Goal: Task Accomplishment & Management: Manage account settings

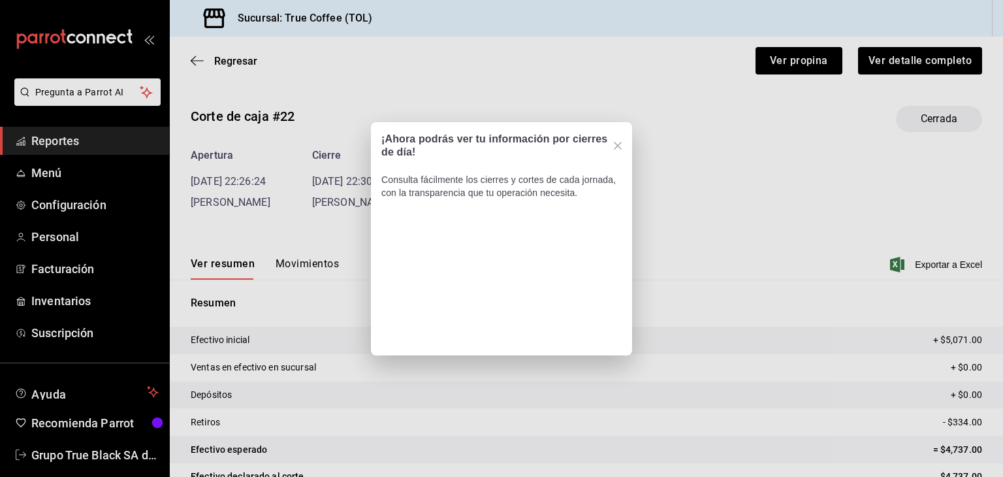
click at [621, 145] on icon "Close" at bounding box center [618, 146] width 8 height 8
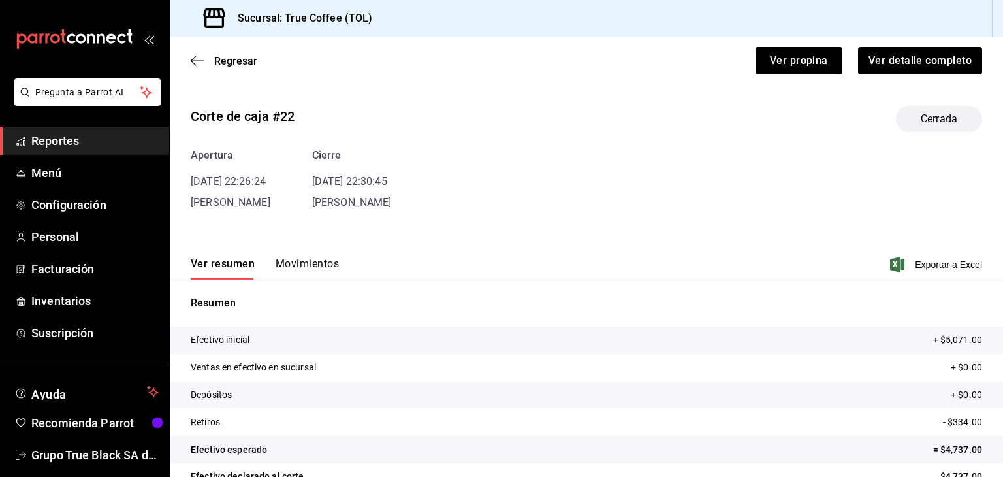
click at [44, 135] on span "Reportes" at bounding box center [94, 141] width 127 height 18
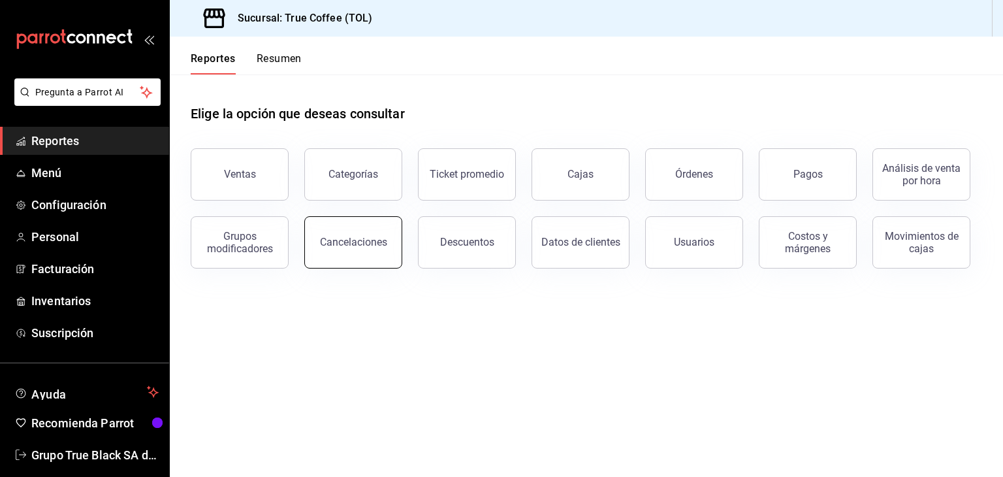
click at [342, 231] on button "Cancelaciones" at bounding box center [353, 242] width 98 height 52
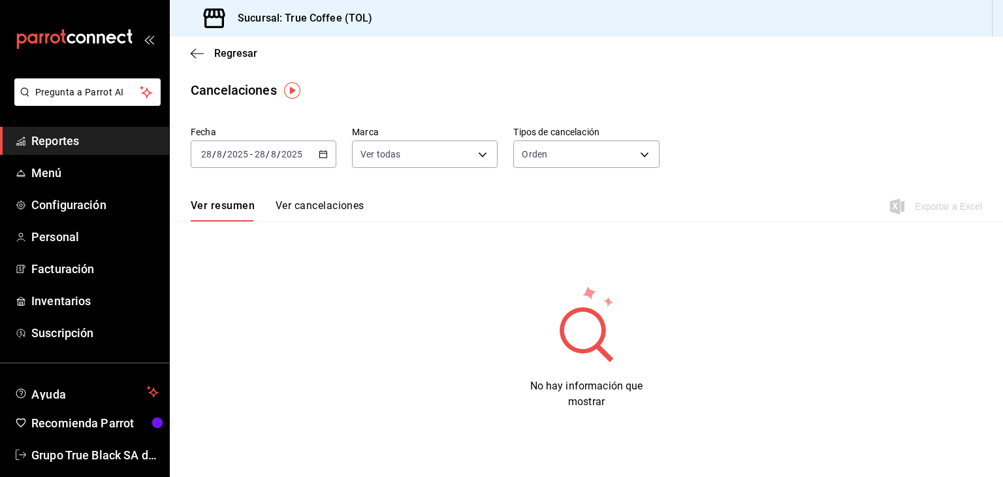
click at [314, 152] on div "[DATE] [DATE] - [DATE] [DATE]" at bounding box center [264, 153] width 146 height 27
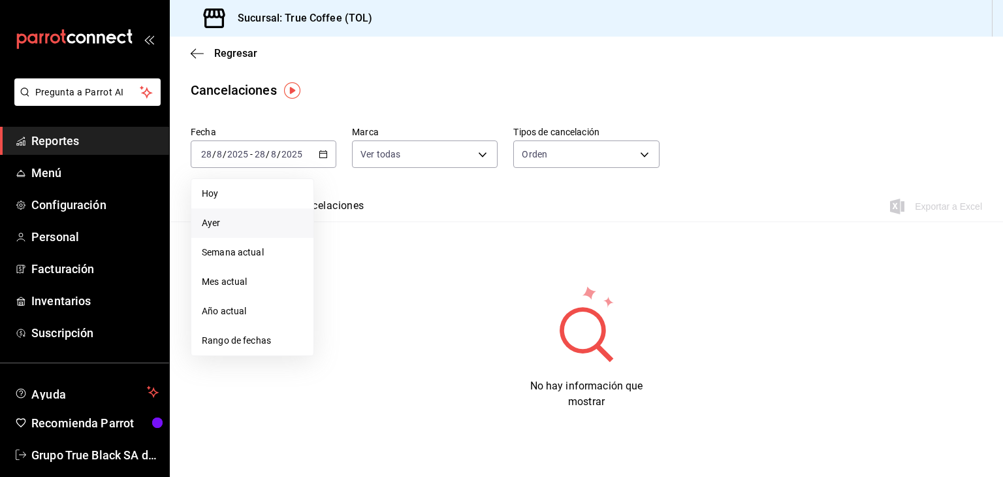
click at [228, 228] on span "Ayer" at bounding box center [252, 223] width 101 height 14
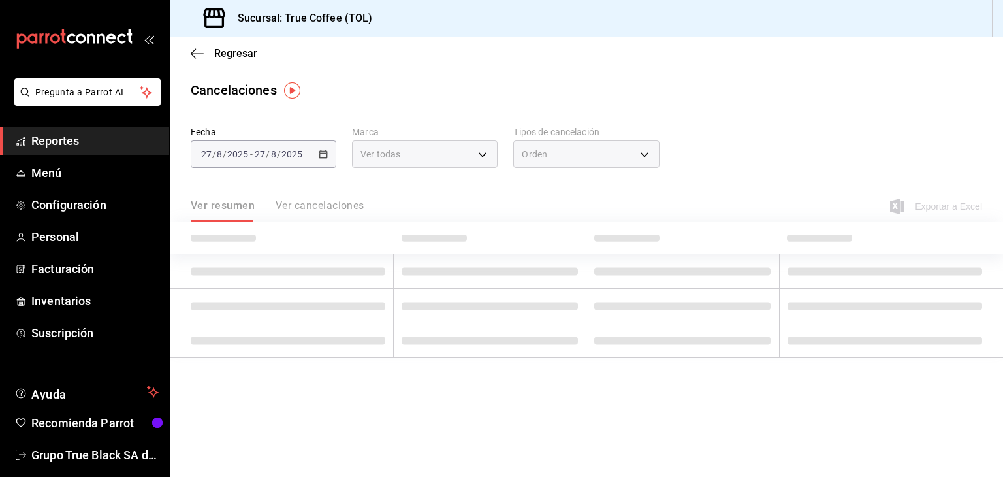
click at [228, 228] on th at bounding box center [282, 237] width 224 height 33
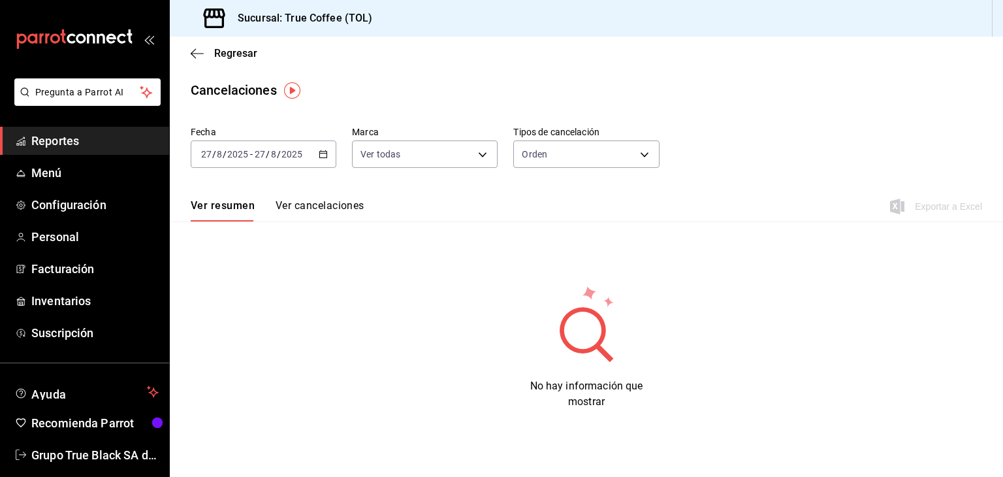
click at [308, 153] on div "[DATE] [DATE] - [DATE] [DATE]" at bounding box center [264, 153] width 146 height 27
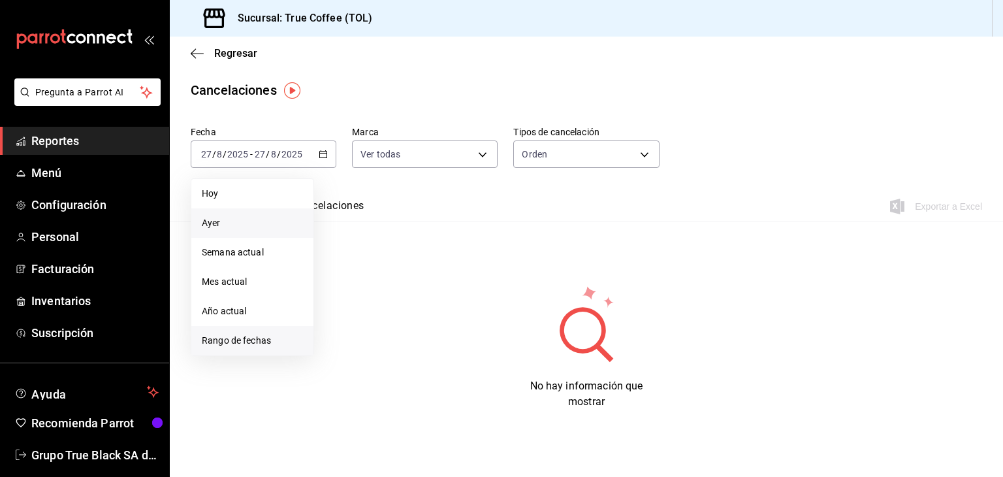
click at [248, 336] on span "Rango de fechas" at bounding box center [252, 341] width 101 height 14
click at [363, 358] on abbr "26" at bounding box center [364, 355] width 8 height 9
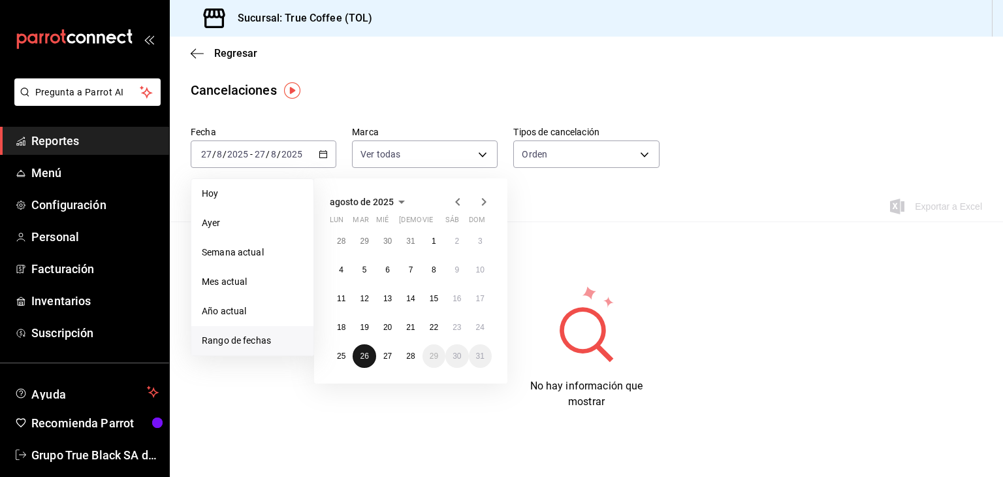
click at [363, 358] on abbr "26" at bounding box center [364, 355] width 8 height 9
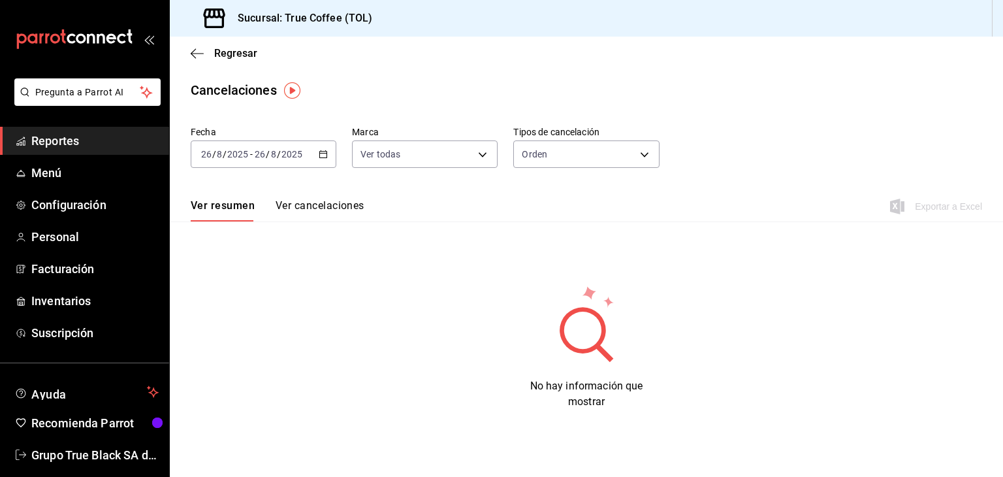
click at [326, 153] on icon "button" at bounding box center [323, 154] width 9 height 9
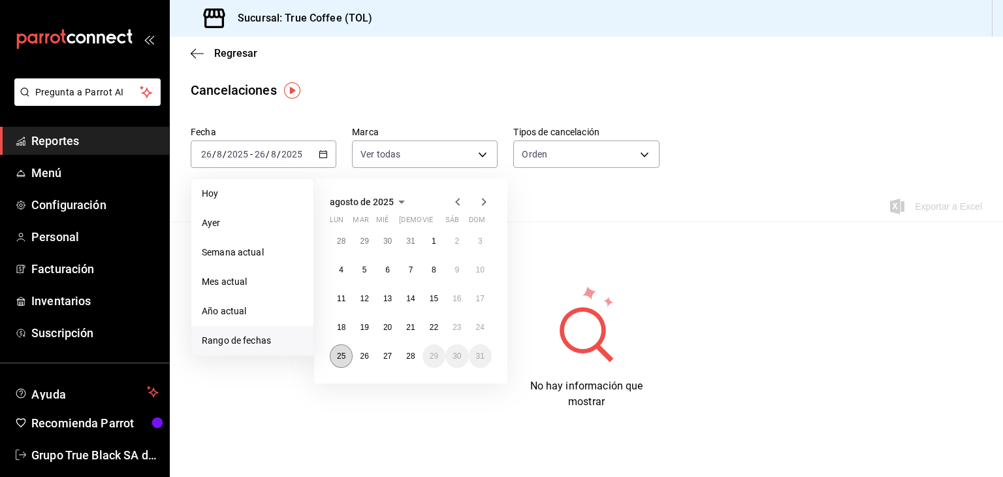
click at [341, 353] on abbr "25" at bounding box center [341, 355] width 8 height 9
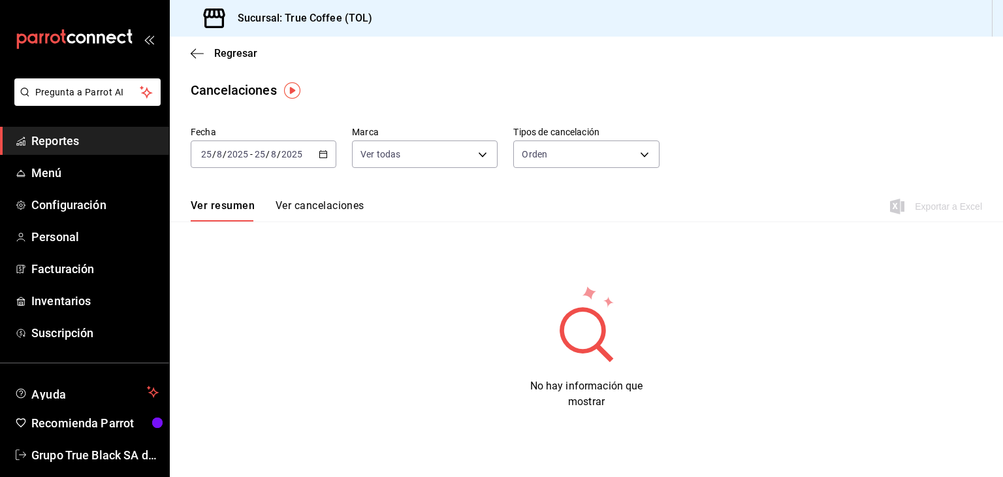
click at [315, 153] on div "[DATE] [DATE] - [DATE] [DATE]" at bounding box center [264, 153] width 146 height 27
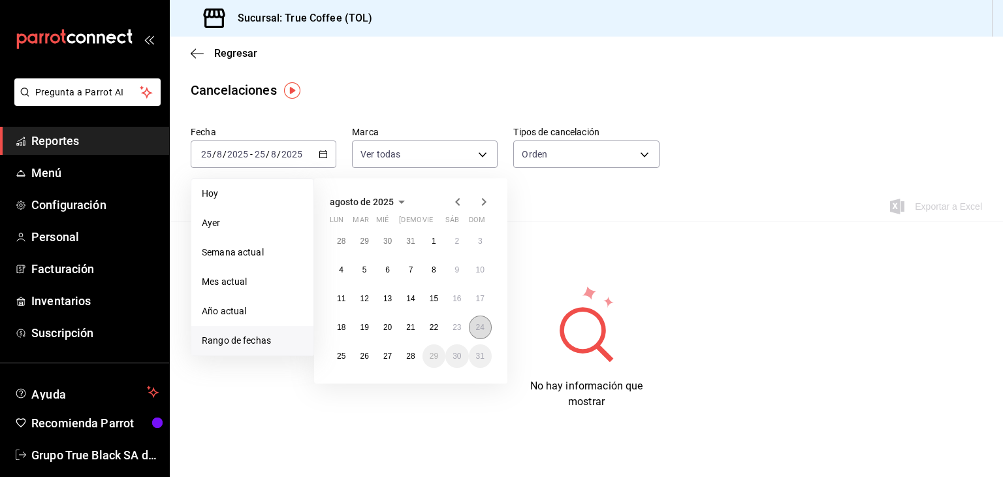
click at [482, 324] on abbr "24" at bounding box center [480, 327] width 8 height 9
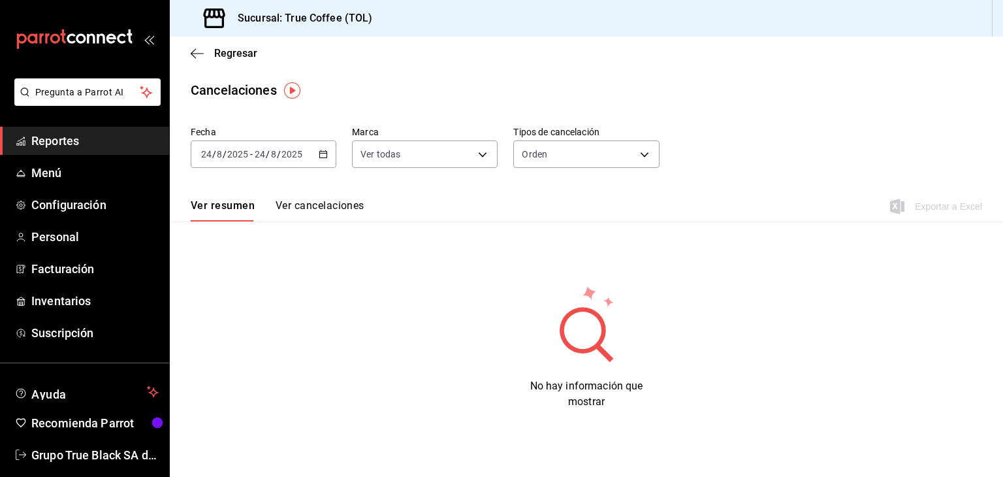
click at [324, 159] on div "[DATE] [DATE] - [DATE] [DATE]" at bounding box center [264, 153] width 146 height 27
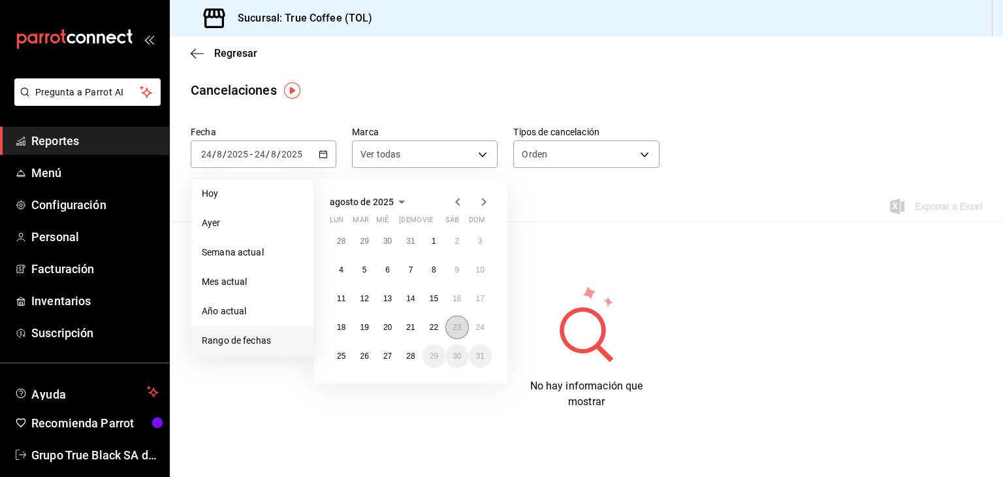
click at [460, 330] on abbr "23" at bounding box center [457, 327] width 8 height 9
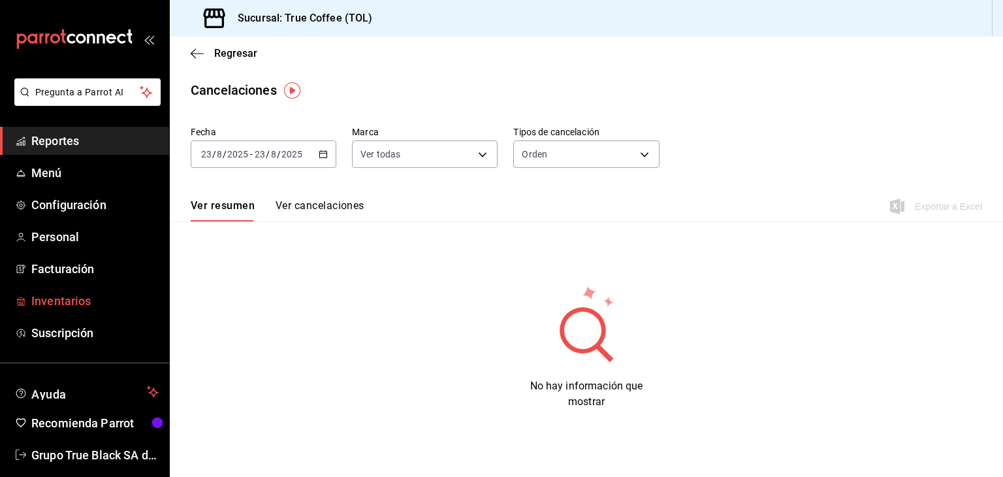
click at [73, 295] on span "Inventarios" at bounding box center [94, 301] width 127 height 18
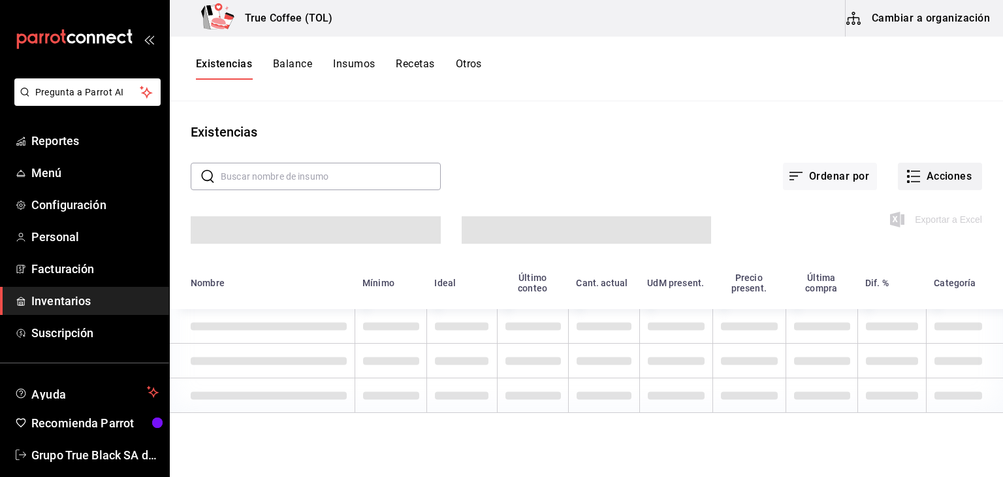
click at [927, 178] on button "Acciones" at bounding box center [940, 176] width 84 height 27
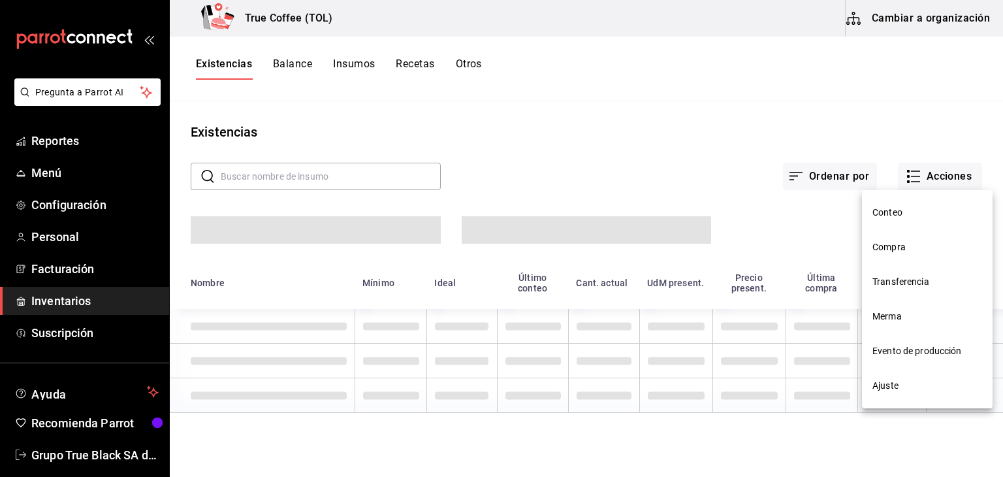
click at [910, 251] on span "Compra" at bounding box center [927, 247] width 110 height 14
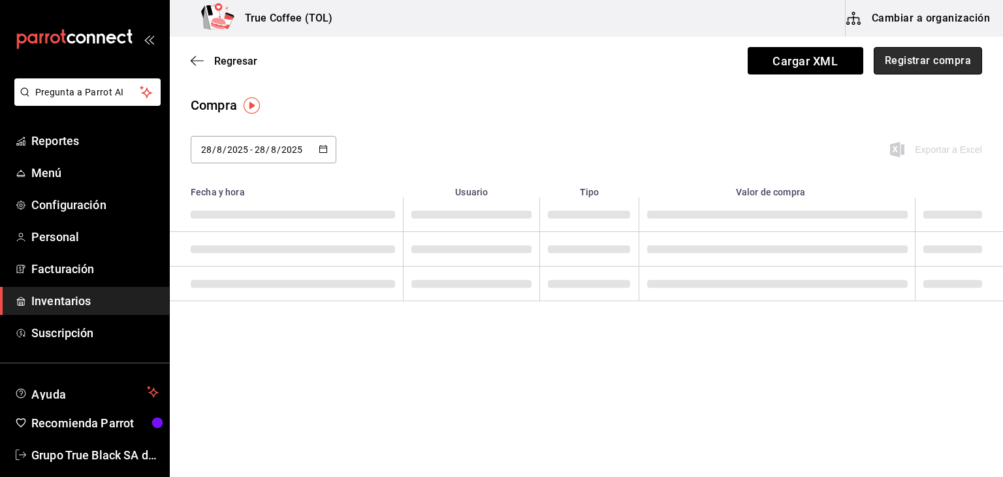
click at [940, 58] on button "Registrar compra" at bounding box center [928, 60] width 108 height 27
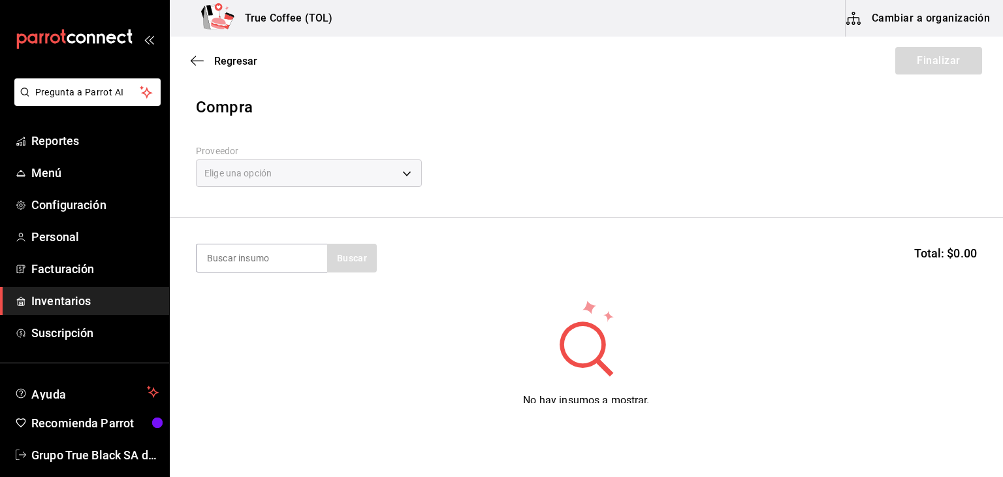
click at [320, 165] on div "Elige una opción" at bounding box center [309, 172] width 226 height 27
click at [253, 262] on input at bounding box center [262, 257] width 131 height 27
type input "CHAPATA"
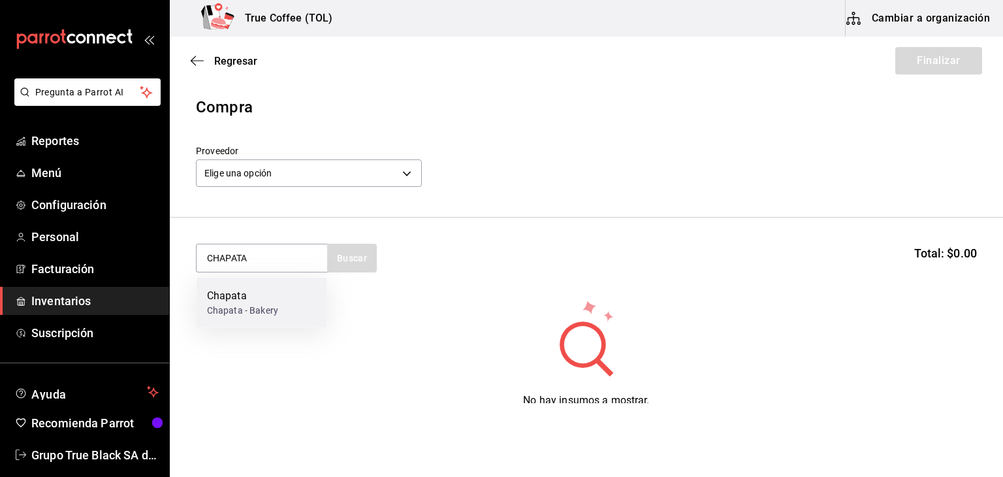
click at [309, 302] on div "Chapata Chapata - Bakery" at bounding box center [262, 303] width 131 height 50
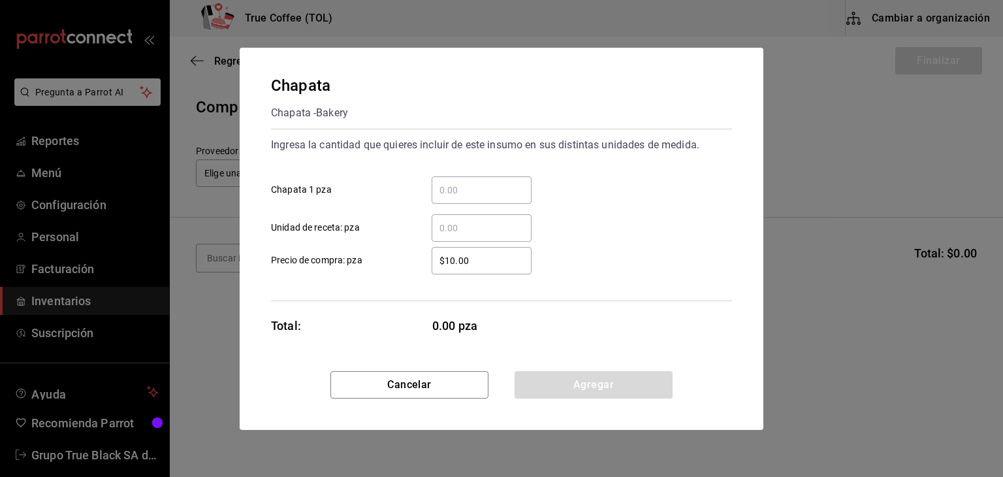
click at [462, 186] on input "​ Chapata 1 pza" at bounding box center [482, 190] width 100 height 16
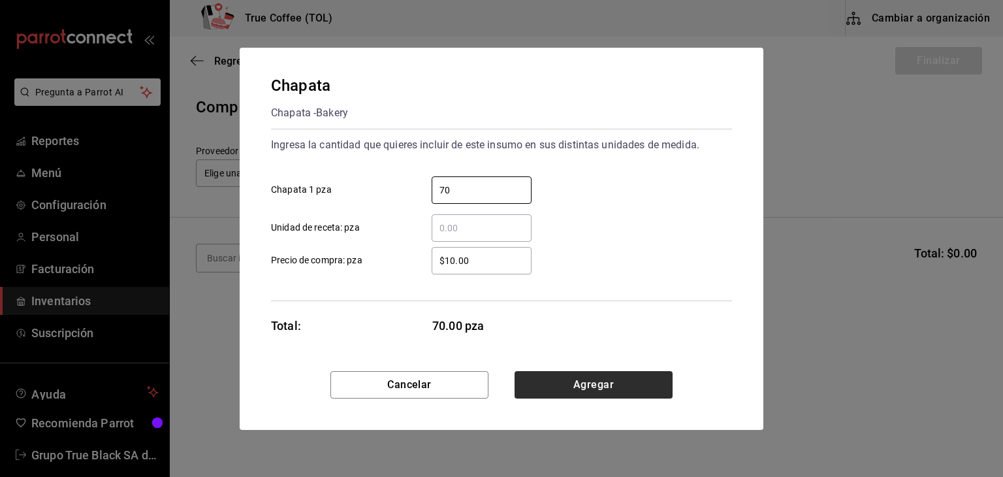
type input "70"
click at [572, 389] on button "Agregar" at bounding box center [594, 384] width 158 height 27
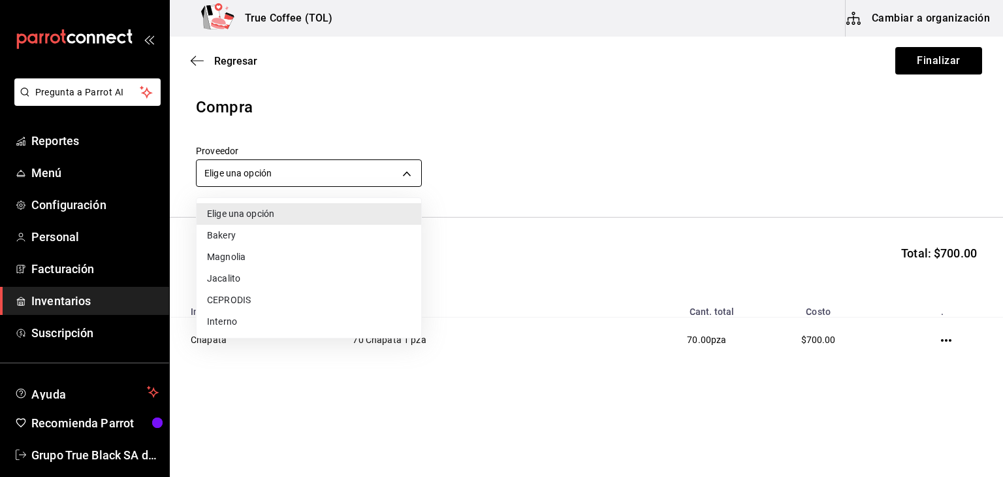
click at [338, 167] on body "Pregunta a Parrot AI Reportes Menú Configuración Personal Facturación Inventari…" at bounding box center [501, 201] width 1003 height 403
click at [315, 236] on li "Bakery" at bounding box center [309, 236] width 225 height 22
type input "e04ef907-a528-4bed-b84b-3795ef7164b4"
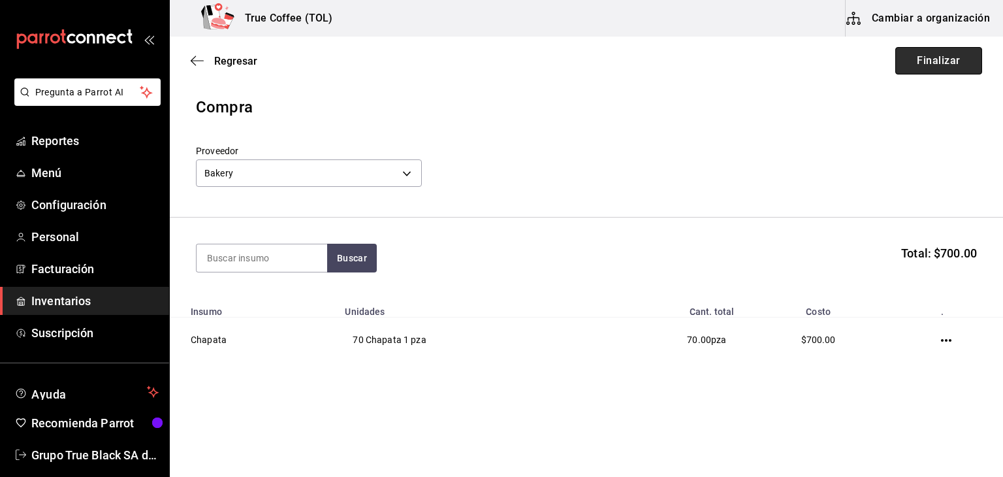
click at [921, 72] on button "Finalizar" at bounding box center [938, 60] width 87 height 27
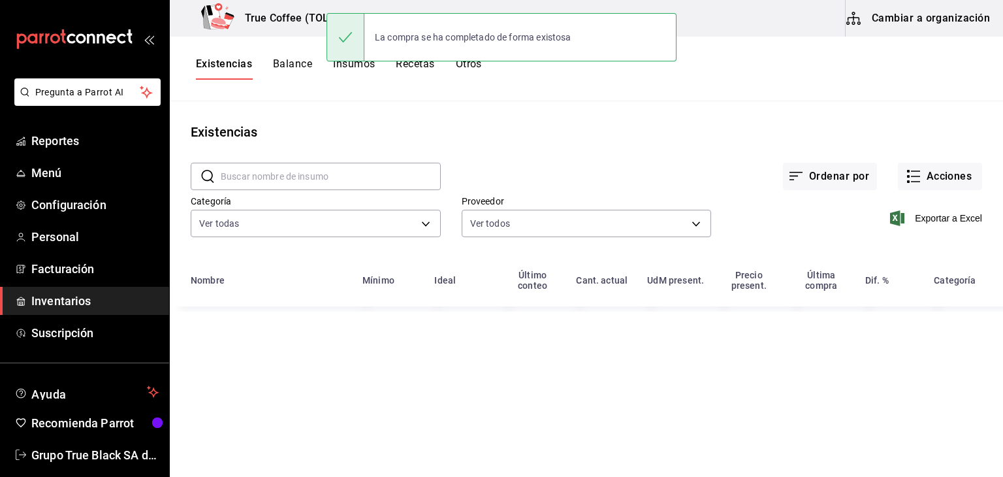
click at [293, 165] on input "text" at bounding box center [331, 176] width 220 height 26
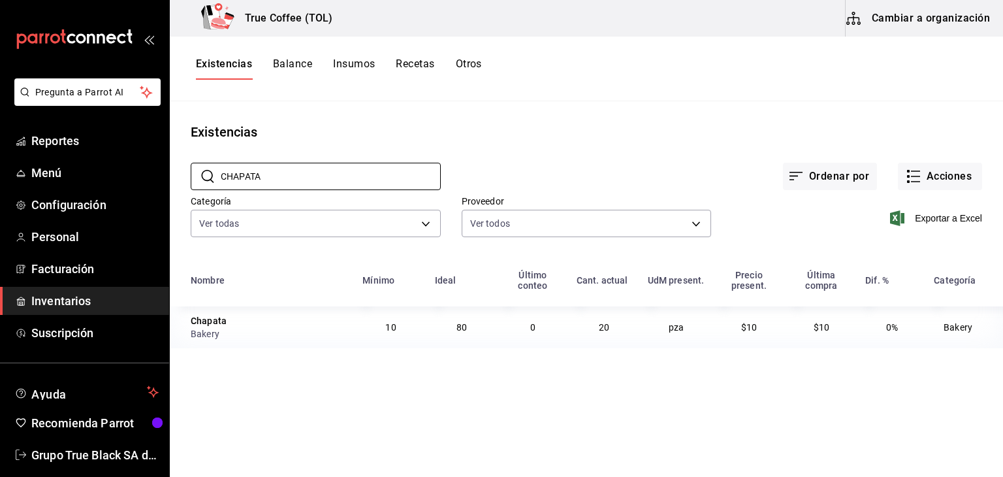
type input "CHAPATA"
